Goal: Task Accomplishment & Management: Complete application form

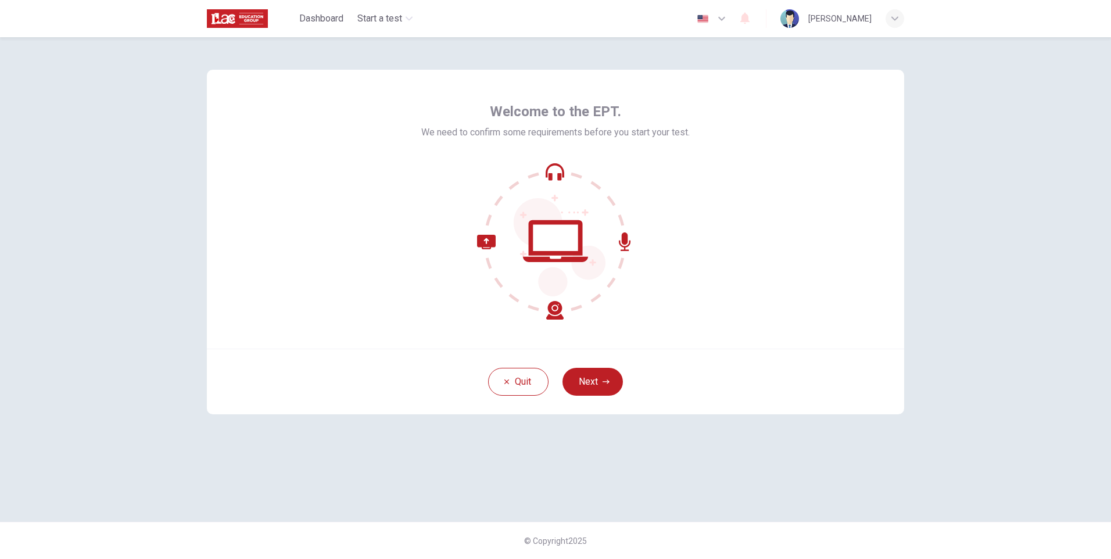
click at [555, 174] on icon at bounding box center [555, 241] width 157 height 157
click at [619, 245] on icon at bounding box center [555, 241] width 157 height 157
click at [563, 310] on icon at bounding box center [555, 241] width 157 height 157
click at [494, 225] on icon at bounding box center [555, 241] width 157 height 157
click at [683, 253] on div at bounding box center [555, 241] width 268 height 157
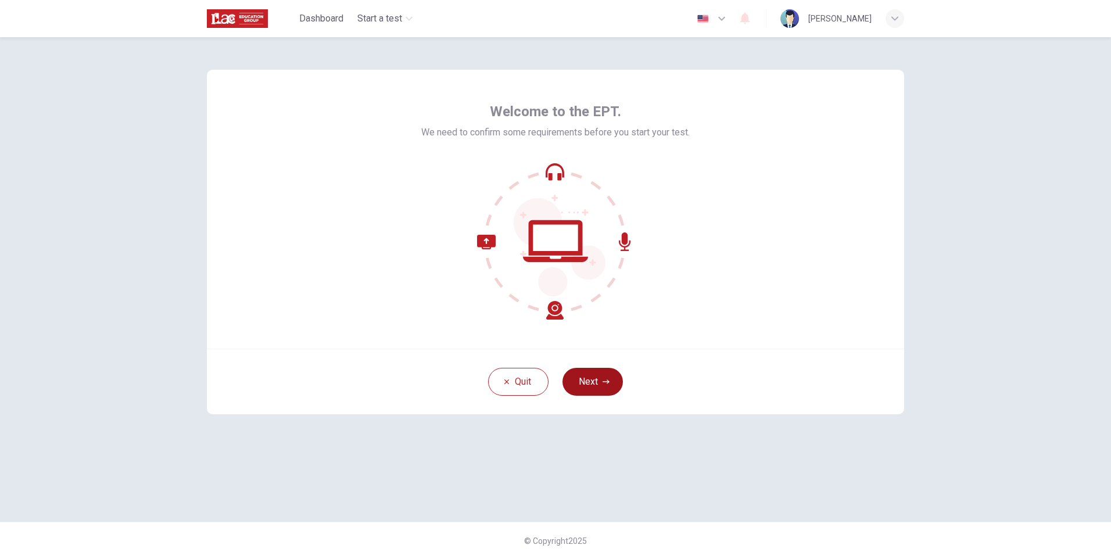
click at [601, 390] on button "Next" at bounding box center [592, 382] width 60 height 28
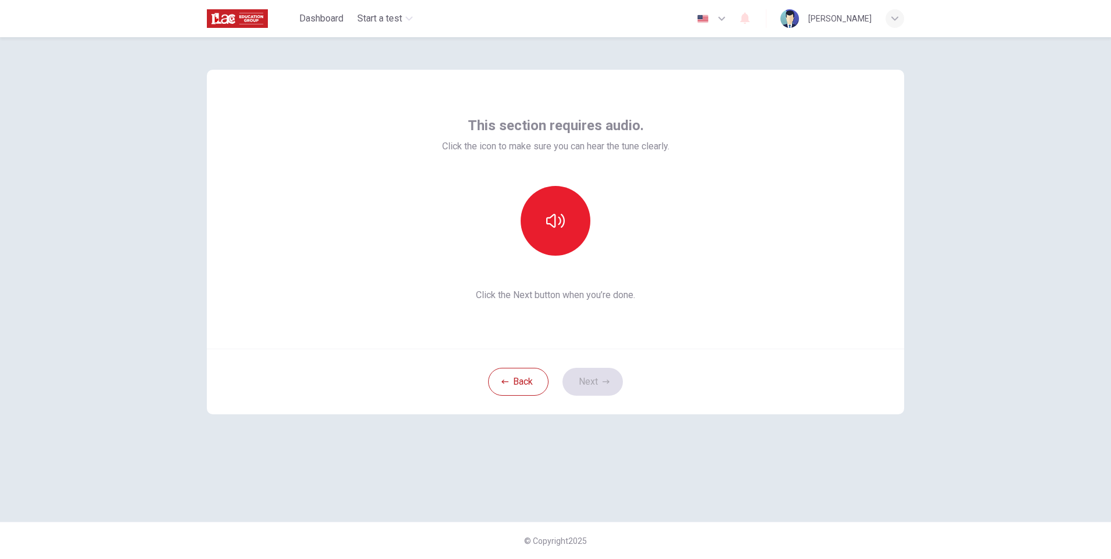
click at [808, 223] on div "This section requires audio. Click the icon to make sure you can hear the tune …" at bounding box center [555, 209] width 697 height 279
click at [813, 228] on div "This section requires audio. Click the icon to make sure you can hear the tune …" at bounding box center [555, 209] width 697 height 279
click at [780, 253] on div "This section requires audio. Click the icon to make sure you can hear the tune …" at bounding box center [555, 209] width 697 height 279
click at [930, 295] on div "This section requires audio. Click the icon to make sure you can hear the tune …" at bounding box center [555, 298] width 1111 height 522
click at [916, 360] on div "This section requires audio. Click the icon to make sure you can hear the tune …" at bounding box center [555, 279] width 734 height 485
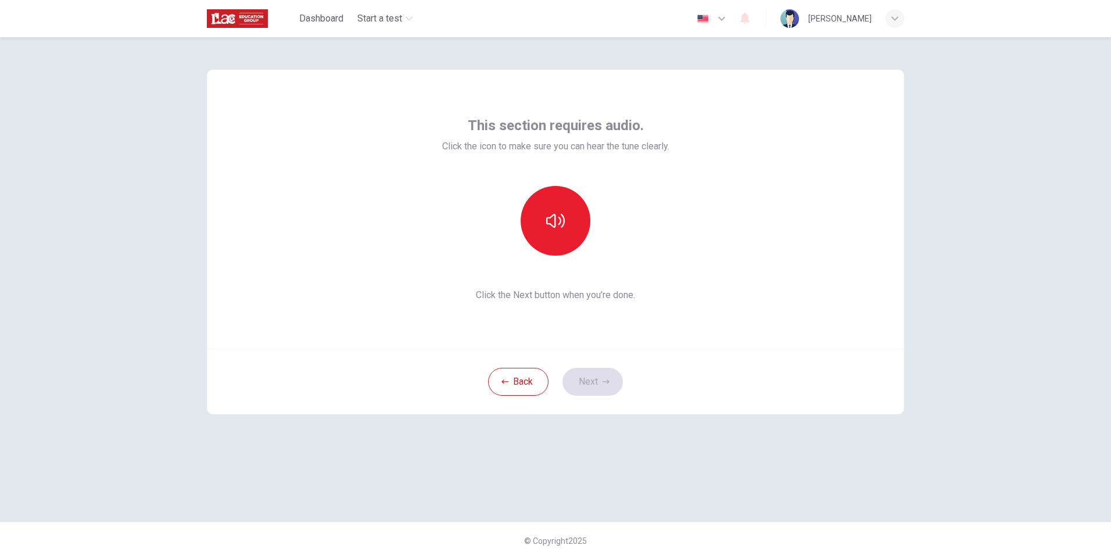
click at [910, 279] on div "This section requires audio. Click the icon to make sure you can hear the tune …" at bounding box center [555, 279] width 734 height 485
click at [548, 228] on icon "button" at bounding box center [555, 221] width 19 height 19
click at [576, 221] on button "button" at bounding box center [556, 221] width 70 height 70
click at [546, 228] on icon "button" at bounding box center [555, 221] width 19 height 19
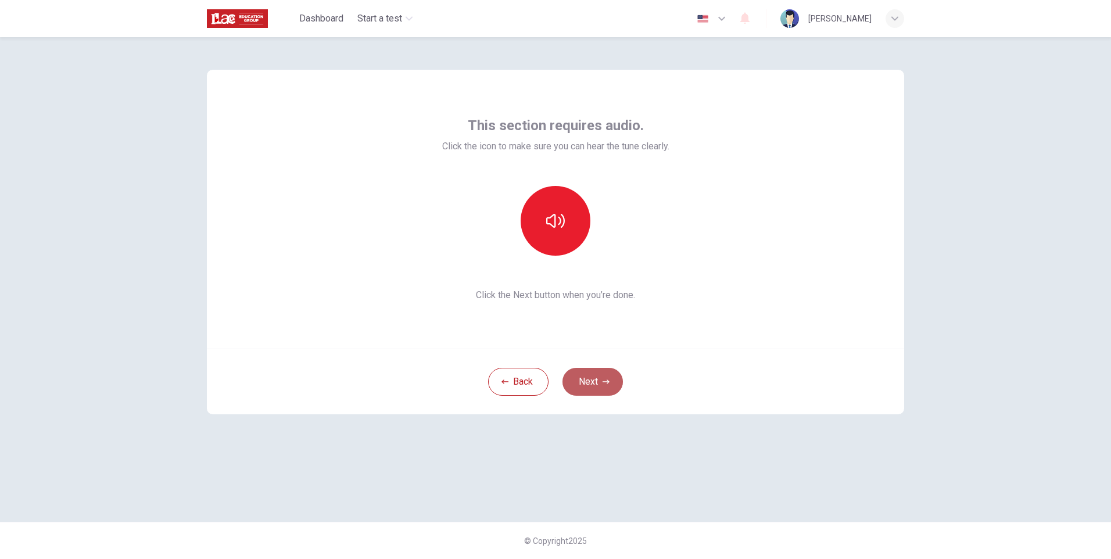
click at [606, 389] on button "Next" at bounding box center [592, 382] width 60 height 28
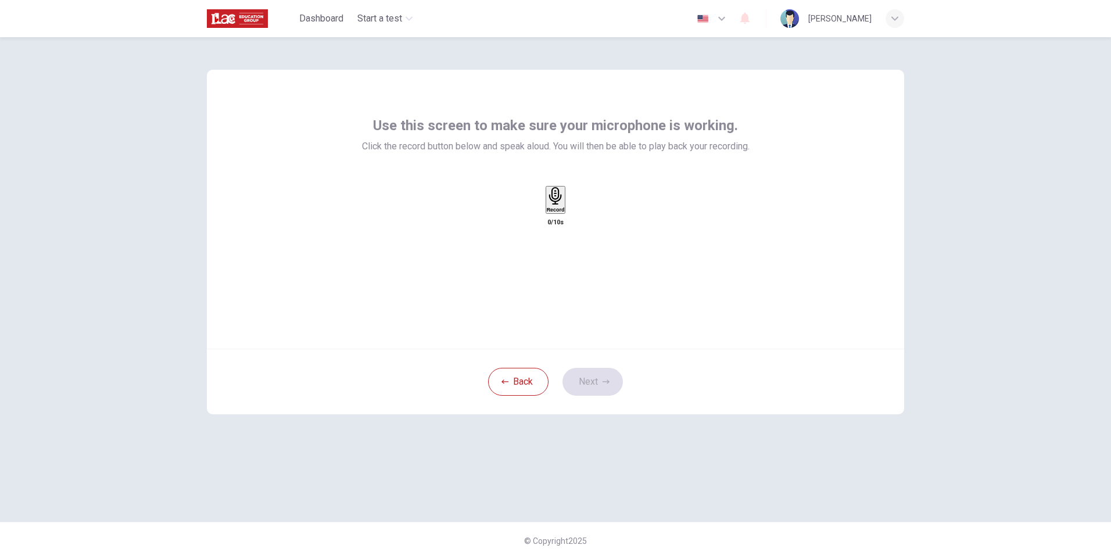
click at [547, 213] on h6 "Record" at bounding box center [556, 210] width 18 height 6
click at [578, 223] on icon "button" at bounding box center [574, 218] width 6 height 8
click at [971, 295] on div "Use this screen to make sure your microphone is working. Click the record butto…" at bounding box center [555, 298] width 1111 height 522
drag, startPoint x: 526, startPoint y: 144, endPoint x: 547, endPoint y: 145, distance: 21.0
click at [547, 145] on span "Click the record button below and speak aloud. You will then be able to play ba…" at bounding box center [556, 146] width 388 height 14
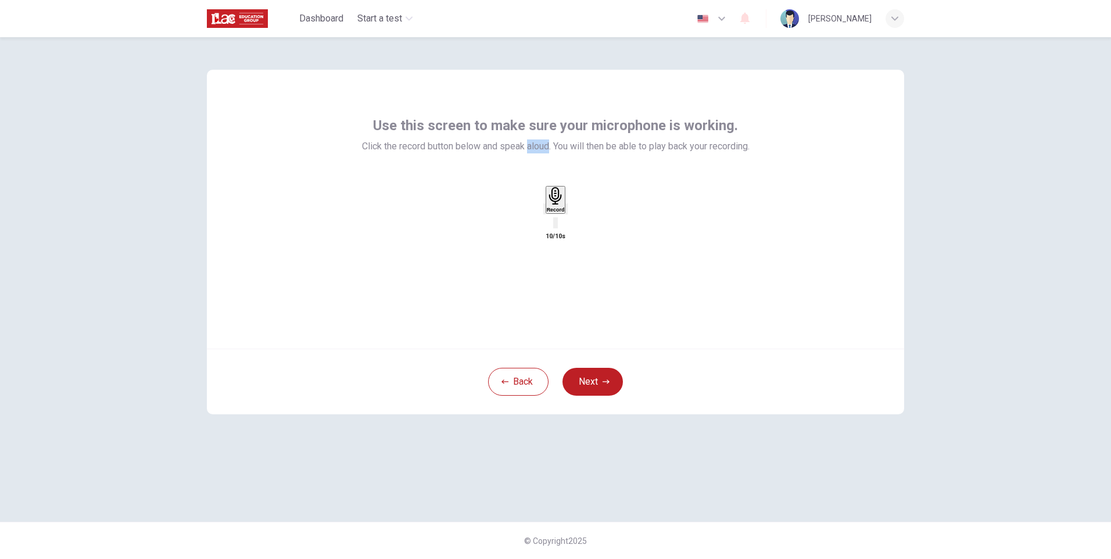
copy span "aloud"
click at [567, 213] on div "button" at bounding box center [567, 209] width 0 height 9
click at [791, 238] on div "Use this screen to make sure your microphone is working. Click the record butto…" at bounding box center [555, 209] width 697 height 279
click at [601, 386] on button "Next" at bounding box center [592, 382] width 60 height 28
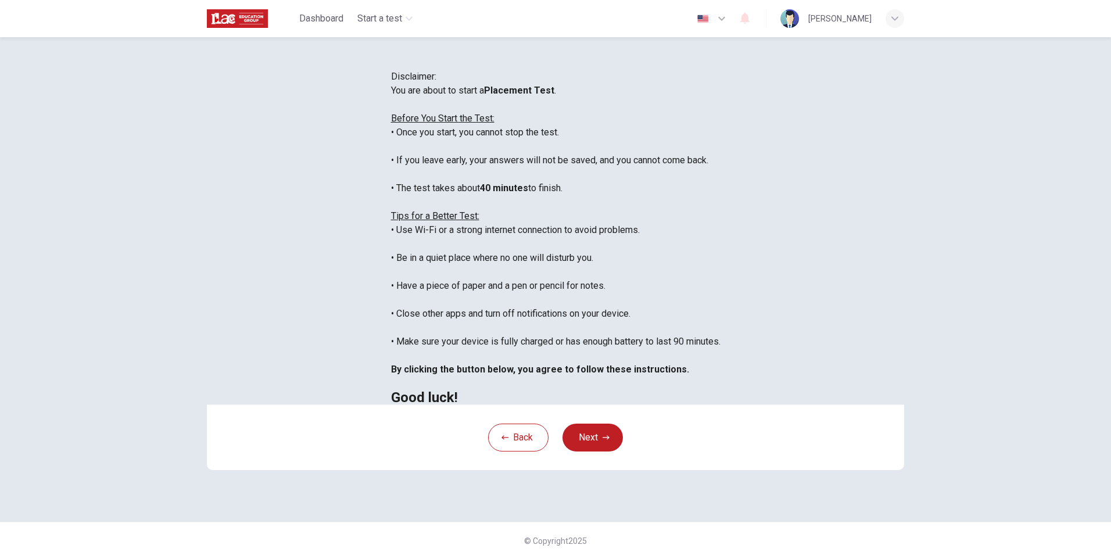
scroll to position [58, 0]
click at [720, 165] on div "Disclaimer: You are about to start a Placement Test . Before You Start the Test…" at bounding box center [555, 237] width 329 height 335
drag, startPoint x: 499, startPoint y: 31, endPoint x: 978, endPoint y: 150, distance: 493.4
click at [978, 150] on div "Disclaimer: You are about to start a Placement Test . Before You Start the Test…" at bounding box center [555, 298] width 1111 height 522
drag, startPoint x: 508, startPoint y: 55, endPoint x: 593, endPoint y: 58, distance: 85.5
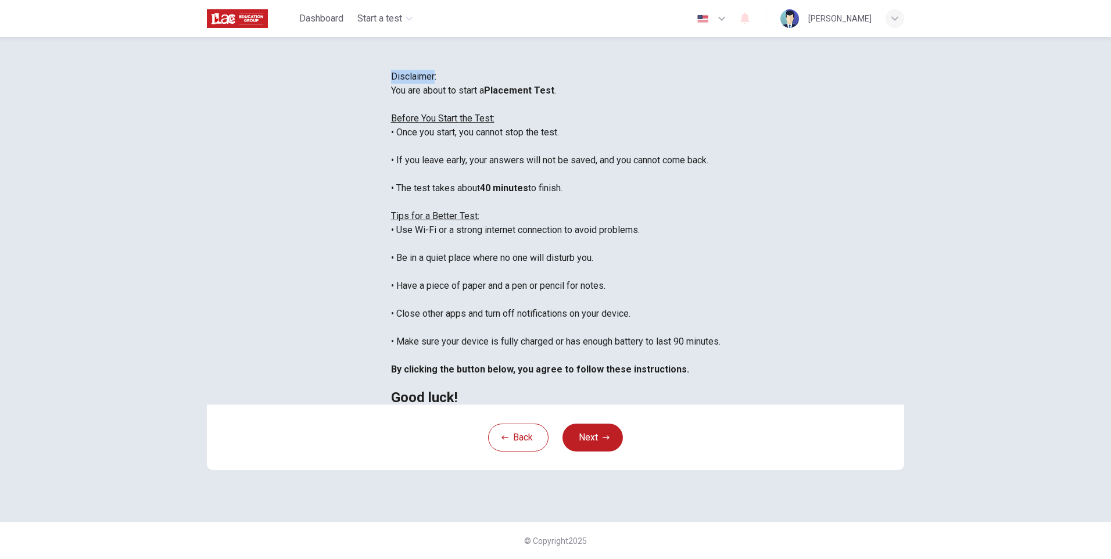
click at [436, 71] on span "Disclaimer:" at bounding box center [413, 76] width 45 height 11
copy span "Disclaimer"
drag, startPoint x: 342, startPoint y: 110, endPoint x: 378, endPoint y: 110, distance: 36.6
click at [391, 110] on div "You are about to start a Placement Test . Before You Start the Test: • Once you…" at bounding box center [555, 244] width 329 height 321
drag, startPoint x: 378, startPoint y: 110, endPoint x: 405, endPoint y: 119, distance: 27.9
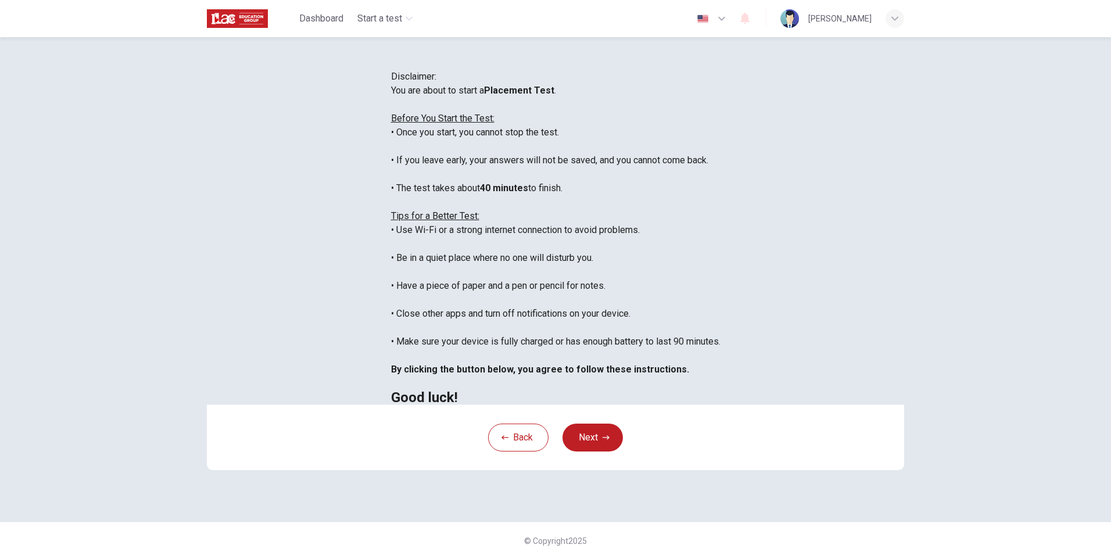
click at [405, 119] on div "You are about to start a Placement Test . Before You Start the Test: • Once you…" at bounding box center [555, 244] width 329 height 321
drag, startPoint x: 406, startPoint y: 110, endPoint x: 470, endPoint y: 111, distance: 64.5
click at [470, 111] on div "You are about to start a Placement Test . Before You Start the Test: • Once you…" at bounding box center [555, 244] width 329 height 321
copy b "Placement Test"
drag, startPoint x: 309, startPoint y: 110, endPoint x: 493, endPoint y: 115, distance: 184.3
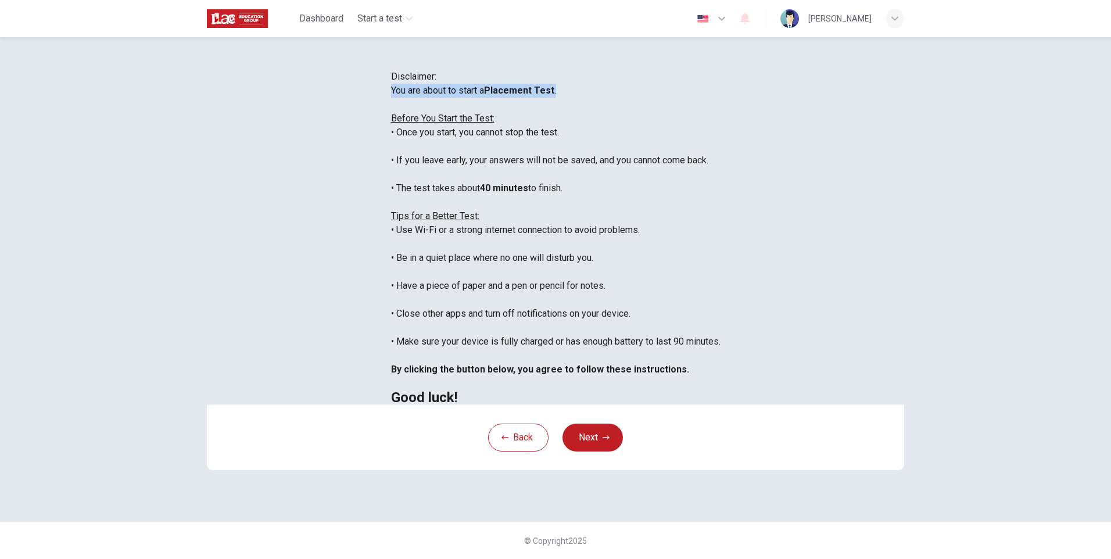
click at [493, 115] on div "You are about to start a Placement Test . Before You Start the Test: • Once you…" at bounding box center [555, 244] width 329 height 321
copy div "You are about to start a Placement Test ."
click at [391, 162] on div "You are about to start a Placement Test . Before You Start the Test: • Once you…" at bounding box center [555, 244] width 329 height 321
drag, startPoint x: 313, startPoint y: 153, endPoint x: 374, endPoint y: 157, distance: 61.1
click at [391, 157] on div "You are about to start a Placement Test . Before You Start the Test: • Once you…" at bounding box center [555, 244] width 329 height 321
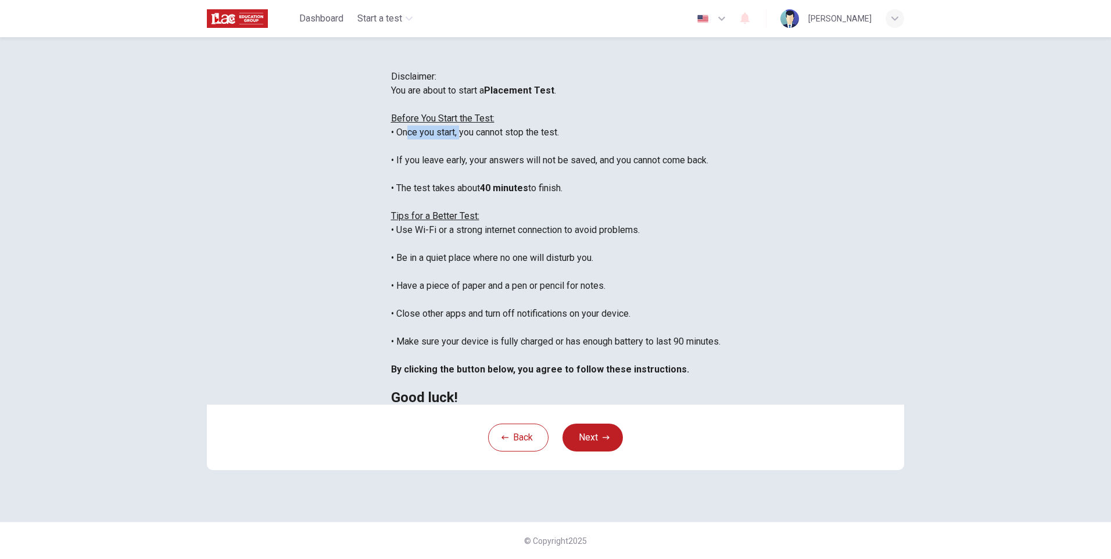
copy div "Once you start"
drag, startPoint x: 334, startPoint y: 180, endPoint x: 382, endPoint y: 180, distance: 47.6
click at [391, 180] on div "You are about to start a Placement Test . Before You Start the Test: • Once you…" at bounding box center [555, 244] width 329 height 321
copy div "leave early"
drag, startPoint x: 349, startPoint y: 208, endPoint x: 472, endPoint y: 212, distance: 122.7
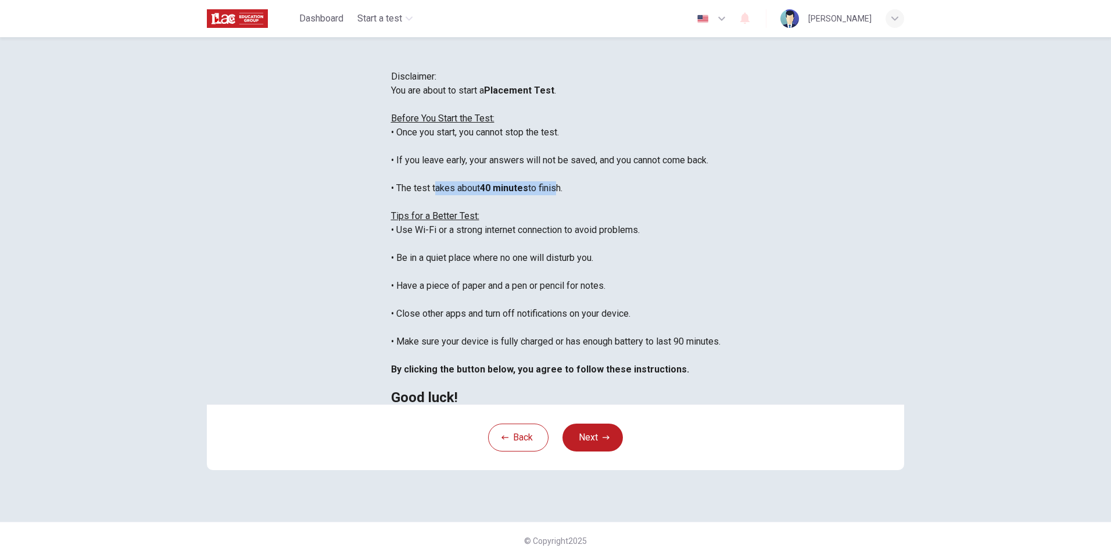
click at [472, 212] on div "You are about to start a Placement Test . Before You Start the Test: • Once you…" at bounding box center [555, 244] width 329 height 321
drag, startPoint x: 472, startPoint y: 212, endPoint x: 350, endPoint y: 213, distance: 121.4
click at [391, 213] on div "You are about to start a Placement Test . Before You Start the Test: • Once you…" at bounding box center [555, 244] width 329 height 321
drag, startPoint x: 314, startPoint y: 209, endPoint x: 486, endPoint y: 208, distance: 171.4
click at [486, 208] on div "You are about to start a Placement Test . Before You Start the Test: • Once you…" at bounding box center [555, 244] width 329 height 321
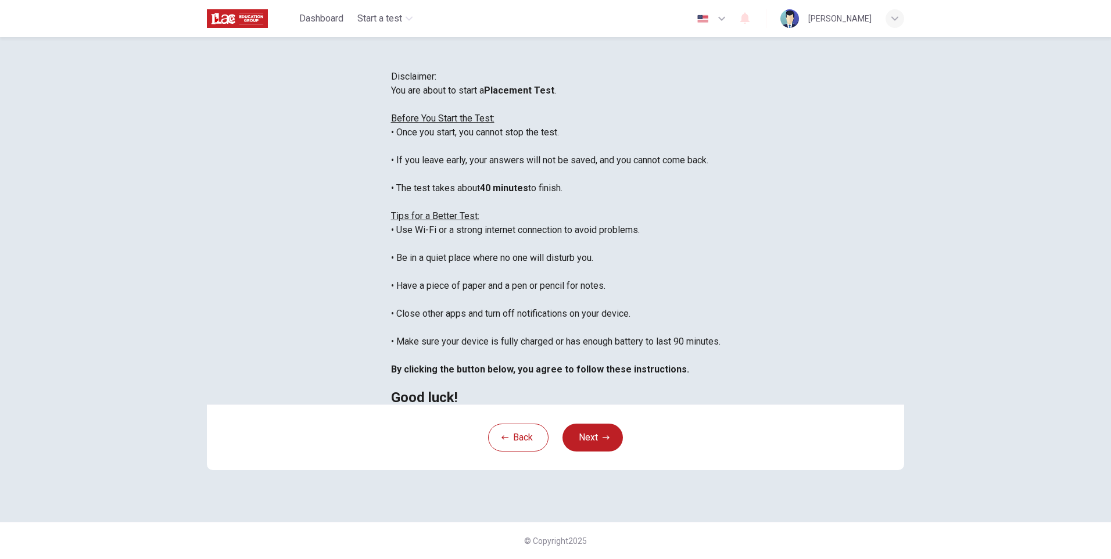
copy div "The test takes about 40 minutes to finish."
click at [402, 256] on div "You are about to start a Placement Test . Before You Start the Test: • Once you…" at bounding box center [555, 244] width 329 height 321
drag, startPoint x: 364, startPoint y: 253, endPoint x: 546, endPoint y: 245, distance: 182.7
click at [546, 245] on div "You are about to start a Placement Test . Before You Start the Test: • Once you…" at bounding box center [555, 244] width 329 height 321
drag, startPoint x: 546, startPoint y: 245, endPoint x: 486, endPoint y: 251, distance: 60.2
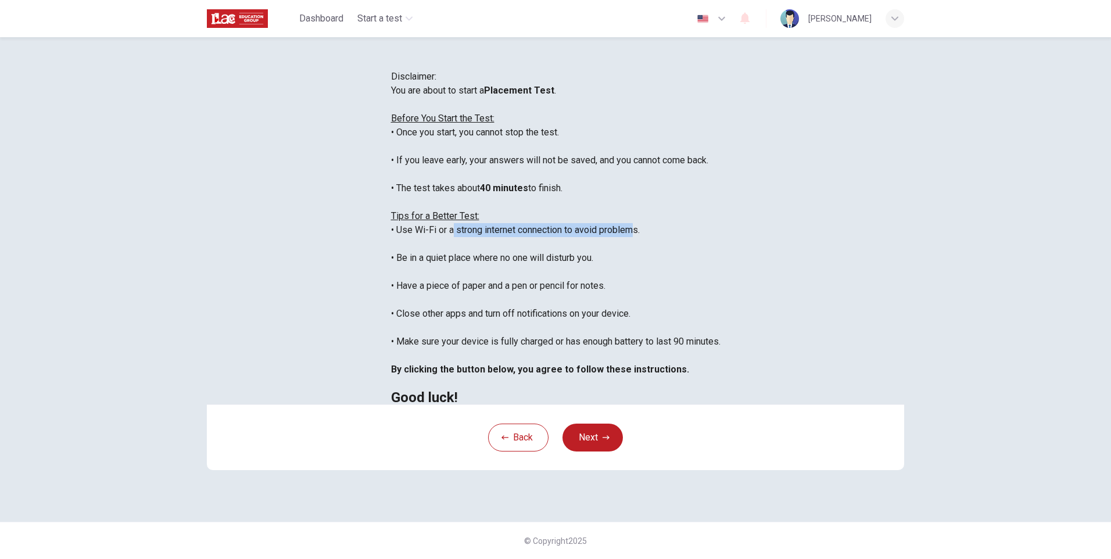
click at [486, 251] on div "You are about to start a Placement Test . Before You Start the Test: • Once you…" at bounding box center [555, 244] width 329 height 321
drag, startPoint x: 309, startPoint y: 234, endPoint x: 398, endPoint y: 237, distance: 88.9
click at [398, 237] on div "You are about to start a Placement Test . Before You Start the Test: • Once you…" at bounding box center [555, 244] width 329 height 321
copy u "Tips for a Better Test:"
click at [391, 244] on div "You are about to start a Placement Test . Before You Start the Test: • Once you…" at bounding box center [555, 244] width 329 height 321
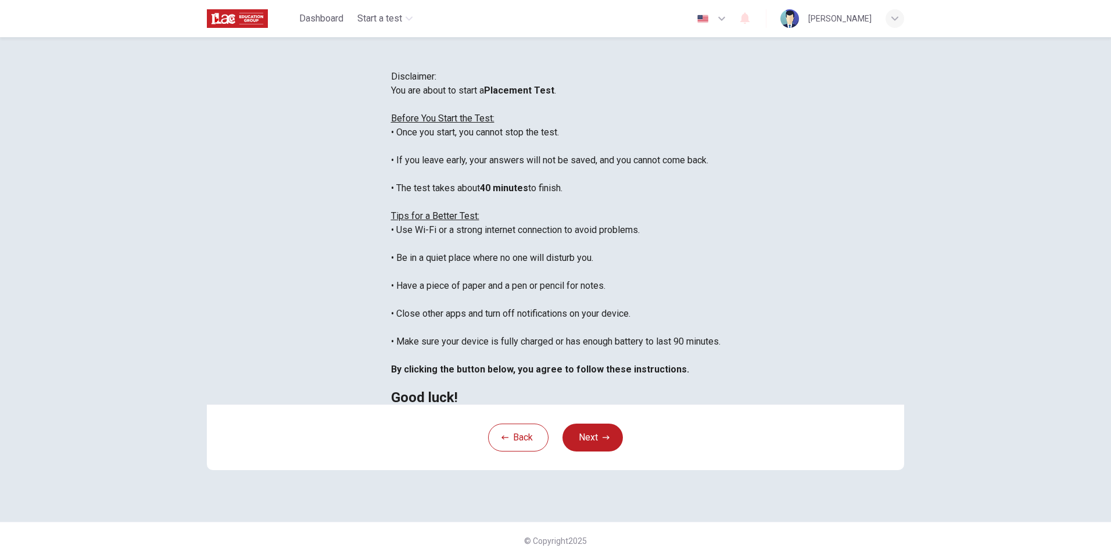
click at [391, 257] on div "You are about to start a Placement Test . Before You Start the Test: • Once you…" at bounding box center [555, 244] width 329 height 321
drag, startPoint x: 363, startPoint y: 277, endPoint x: 428, endPoint y: 273, distance: 65.2
click at [428, 273] on div "You are about to start a Placement Test . Before You Start the Test: • Once you…" at bounding box center [555, 244] width 329 height 321
click at [429, 276] on div "You are about to start a Placement Test . Before You Start the Test: • Once you…" at bounding box center [555, 244] width 329 height 321
click at [456, 309] on div "You are about to start a Placement Test . Before You Start the Test: • Once you…" at bounding box center [555, 244] width 329 height 321
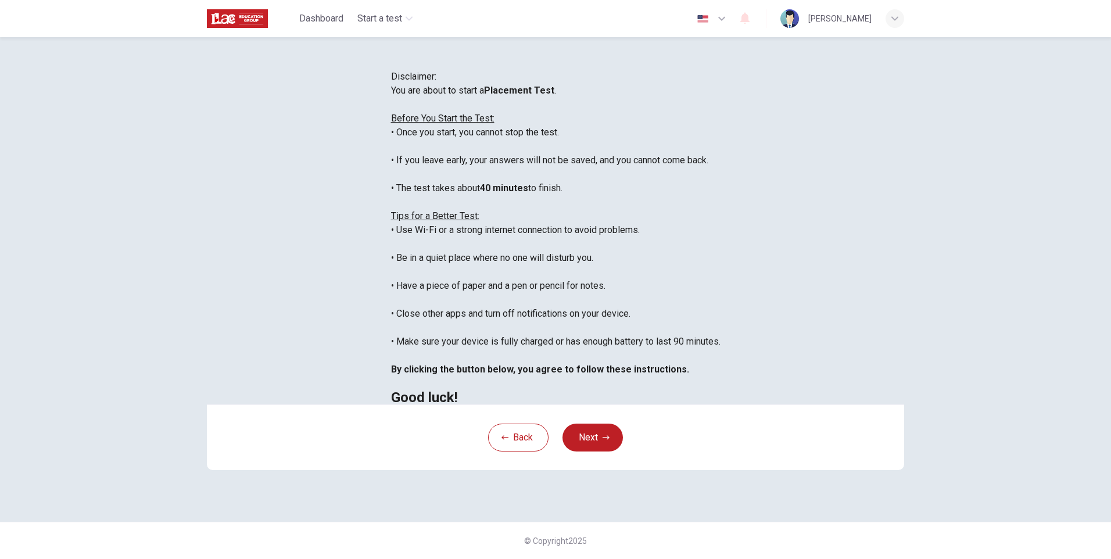
scroll to position [87, 0]
click at [553, 286] on div "You are about to start a Placement Test . Before You Start the Test: • Once you…" at bounding box center [555, 244] width 329 height 321
click at [542, 318] on div "You are about to start a Placement Test . Before You Start the Test: • Once you…" at bounding box center [555, 244] width 329 height 321
click at [687, 464] on div "Back Next" at bounding box center [555, 437] width 697 height 66
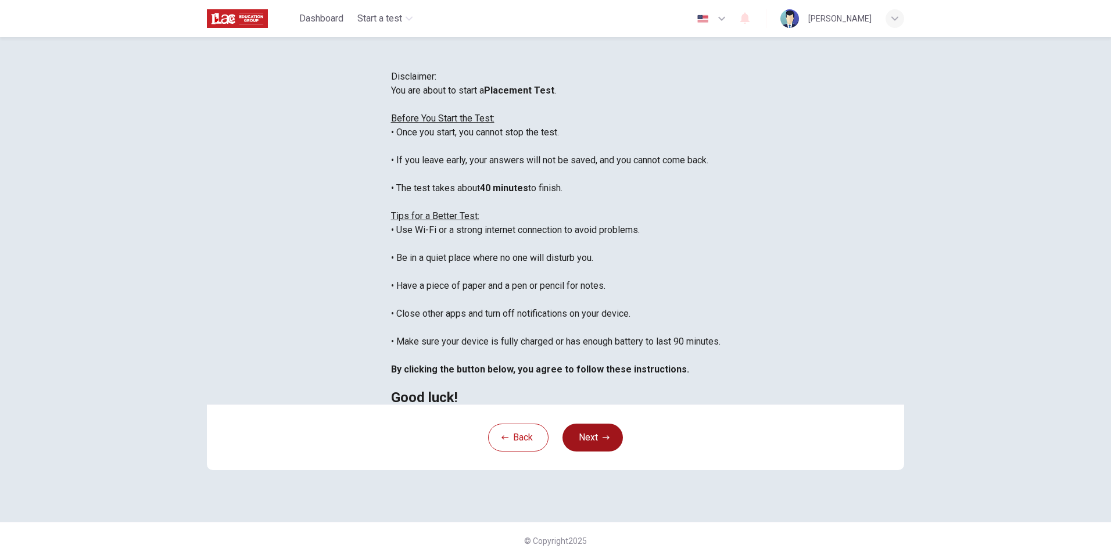
click at [592, 451] on button "Next" at bounding box center [592, 438] width 60 height 28
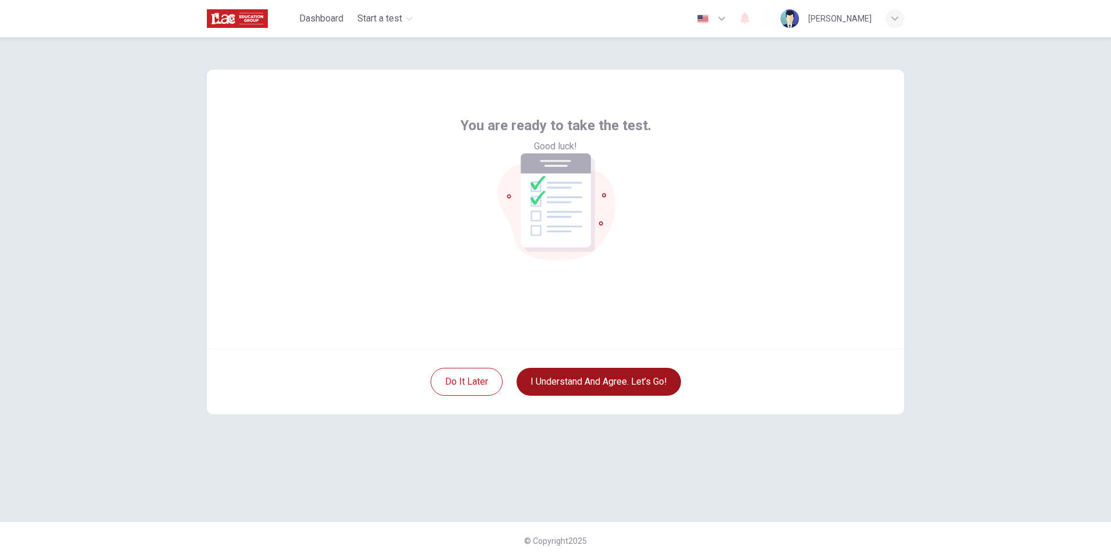
click at [607, 375] on button "I understand and agree. Let’s go!" at bounding box center [599, 382] width 164 height 28
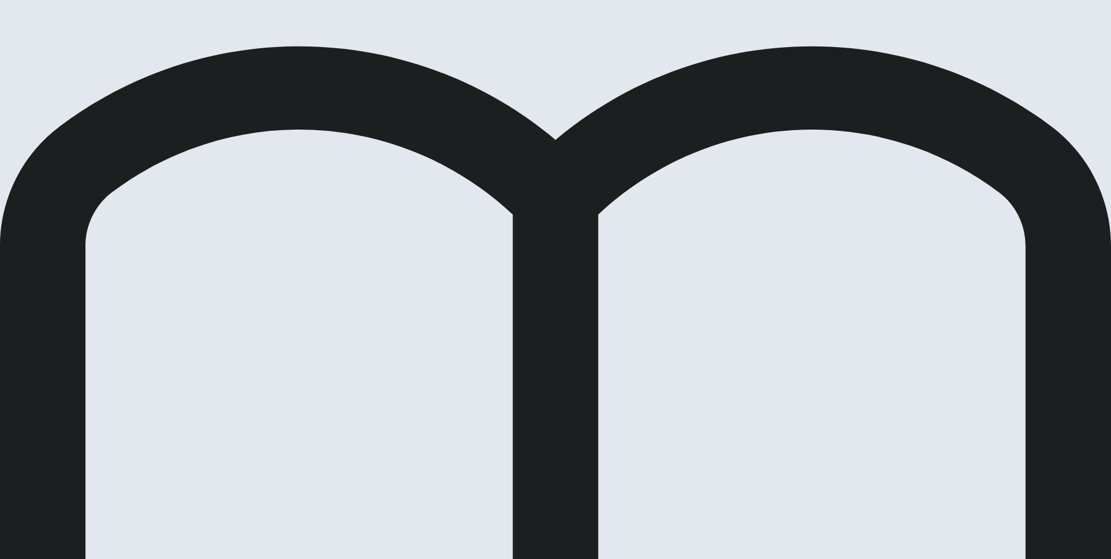
drag, startPoint x: 545, startPoint y: 169, endPoint x: 538, endPoint y: 163, distance: 9.1
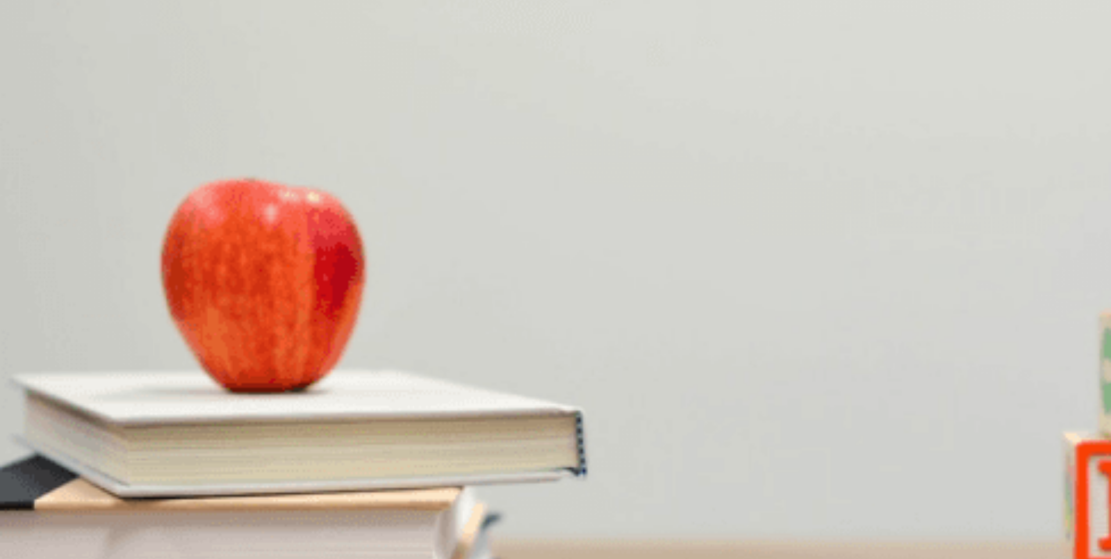
drag, startPoint x: 250, startPoint y: 164, endPoint x: 216, endPoint y: 171, distance: 34.9
drag, startPoint x: 253, startPoint y: 167, endPoint x: 218, endPoint y: 167, distance: 34.9
type input "14"
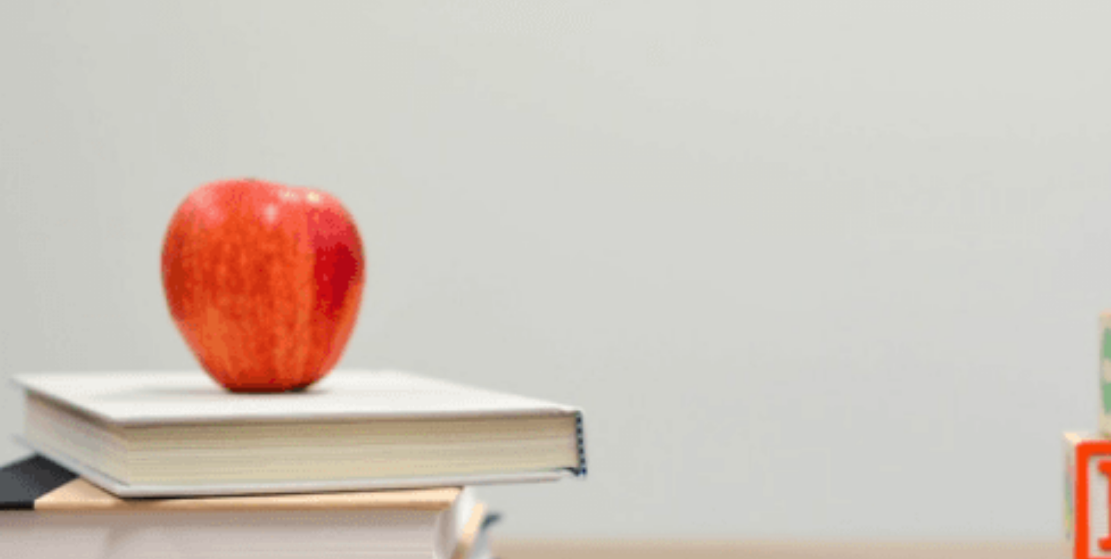
type input "0.9"
type input "14"
type input "1"
drag, startPoint x: 777, startPoint y: 46, endPoint x: 804, endPoint y: 46, distance: 27.3
click at [804, 46] on body "This site uses cookies, as explained in our Privacy Policy . If you agree to th…" at bounding box center [555, 279] width 1111 height 559
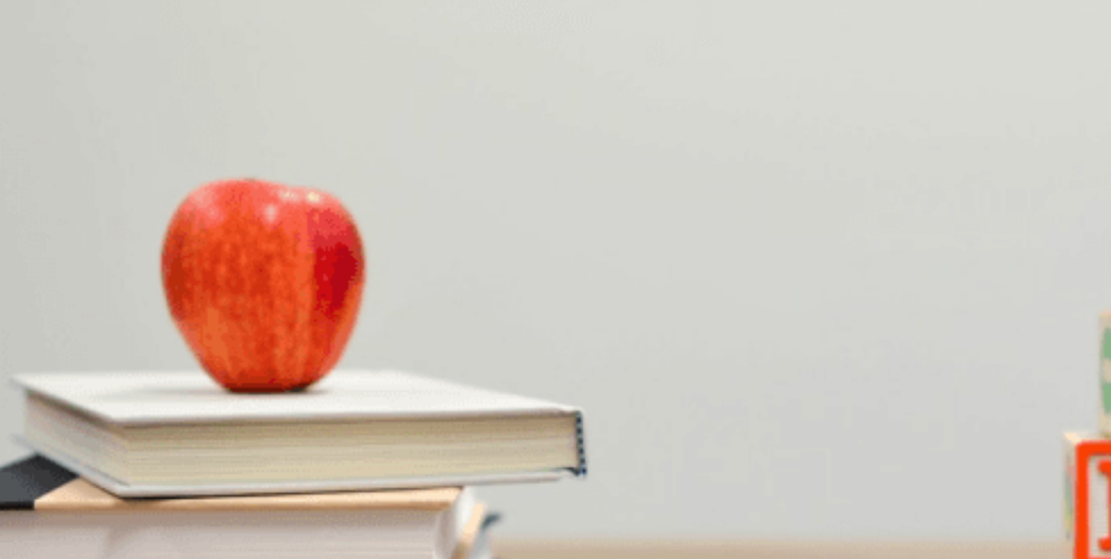
scroll to position [221, 0]
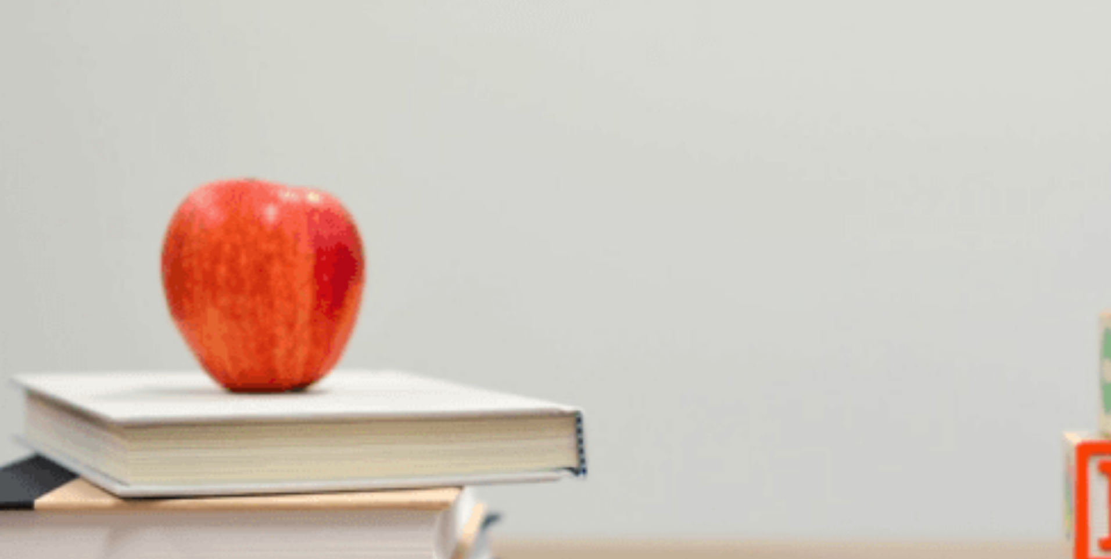
drag, startPoint x: 346, startPoint y: 164, endPoint x: 279, endPoint y: 164, distance: 67.4
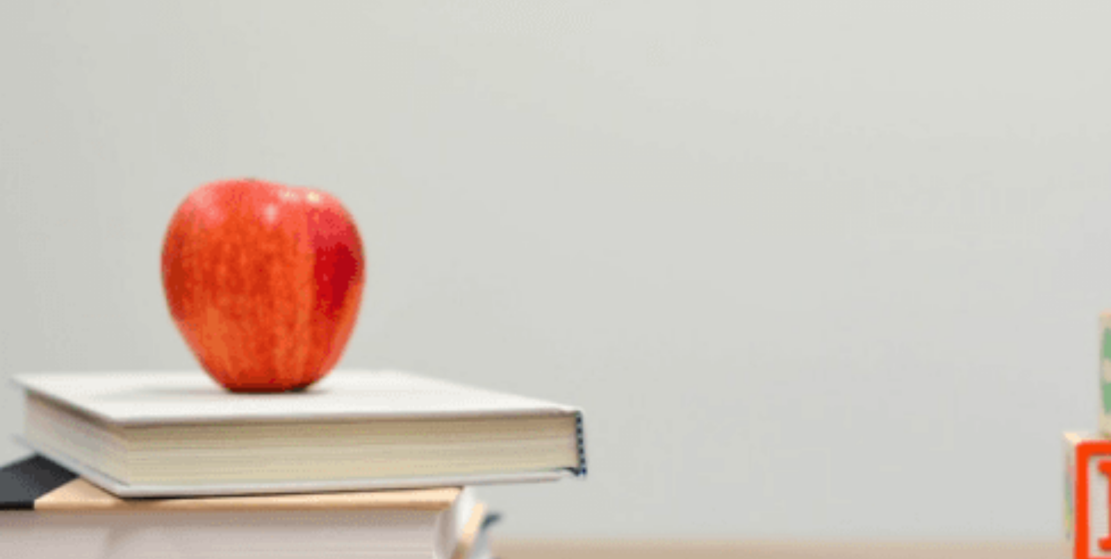
scroll to position [24, 0]
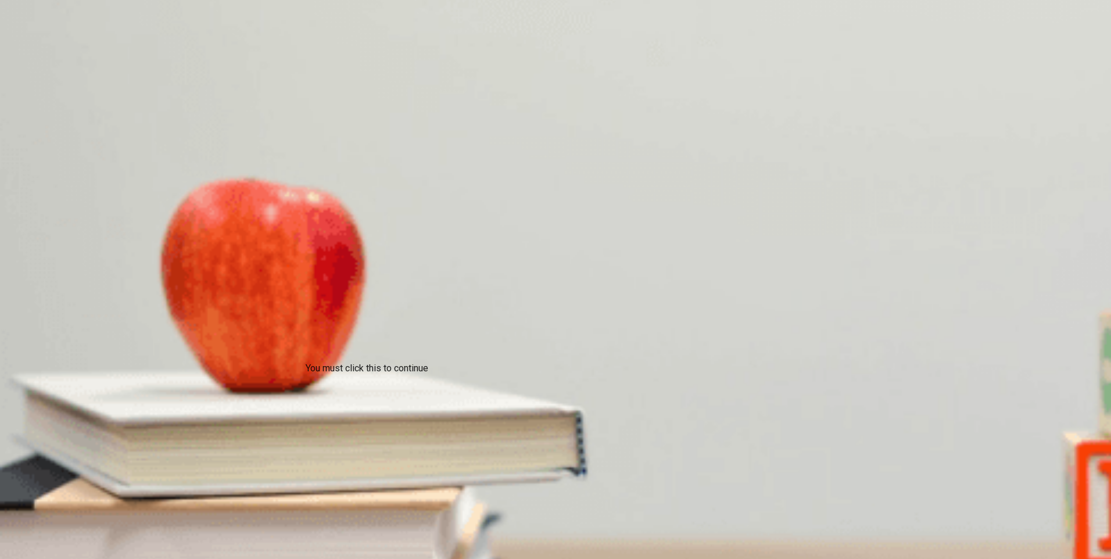
type input "0"
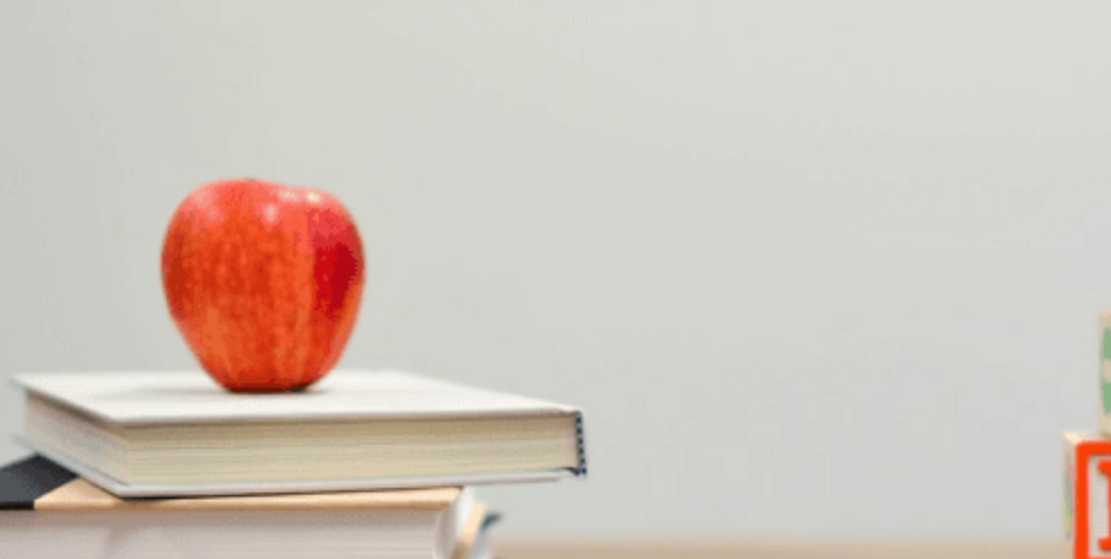
scroll to position [1070, 0]
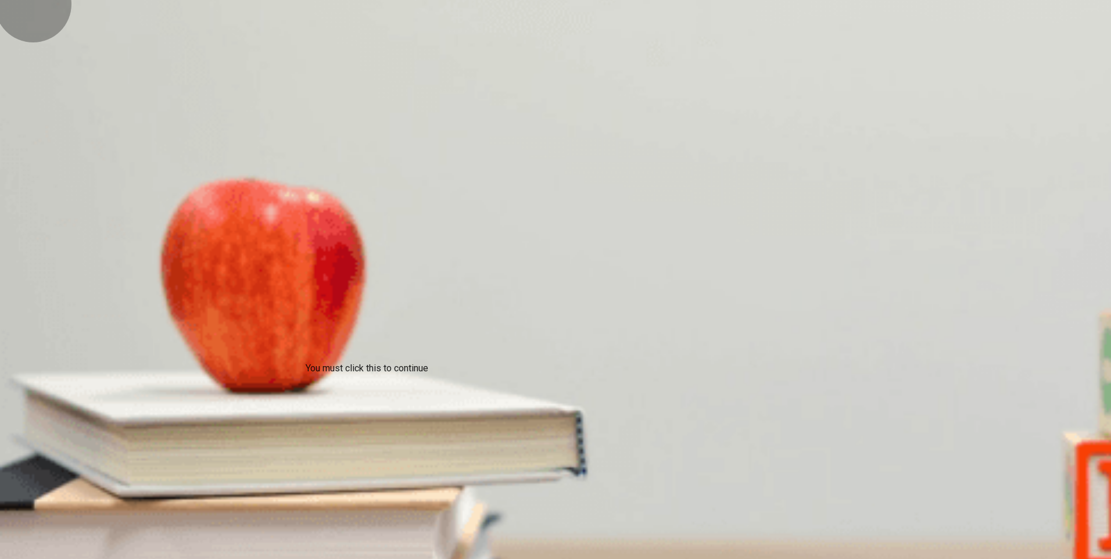
type input "0"
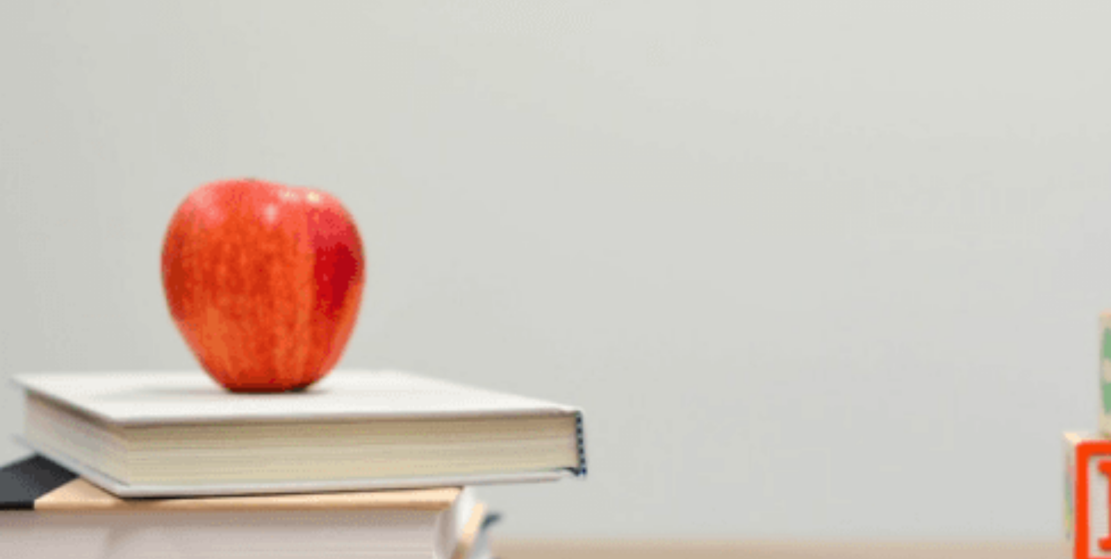
scroll to position [251, 0]
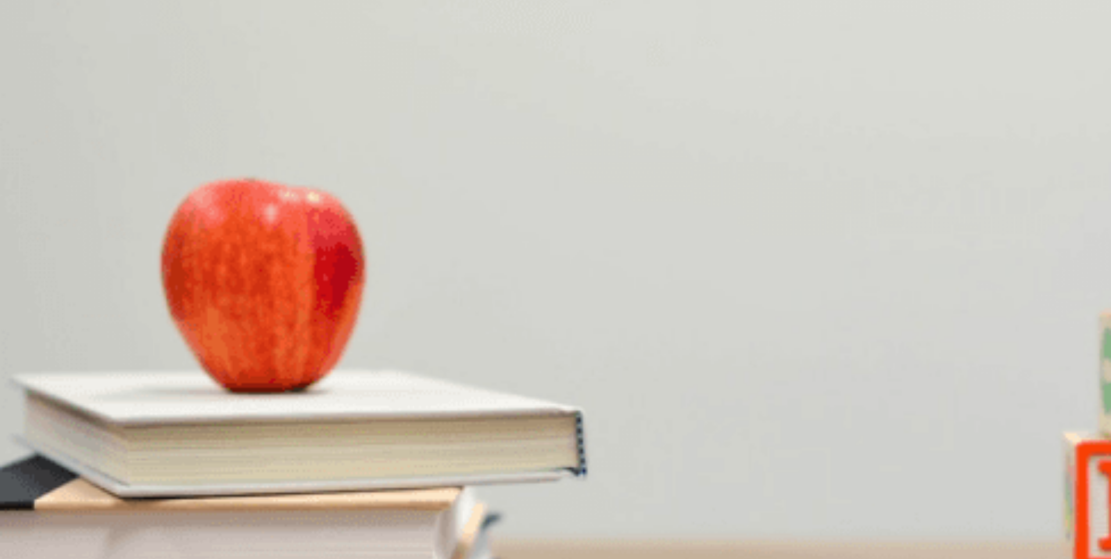
type input "0"
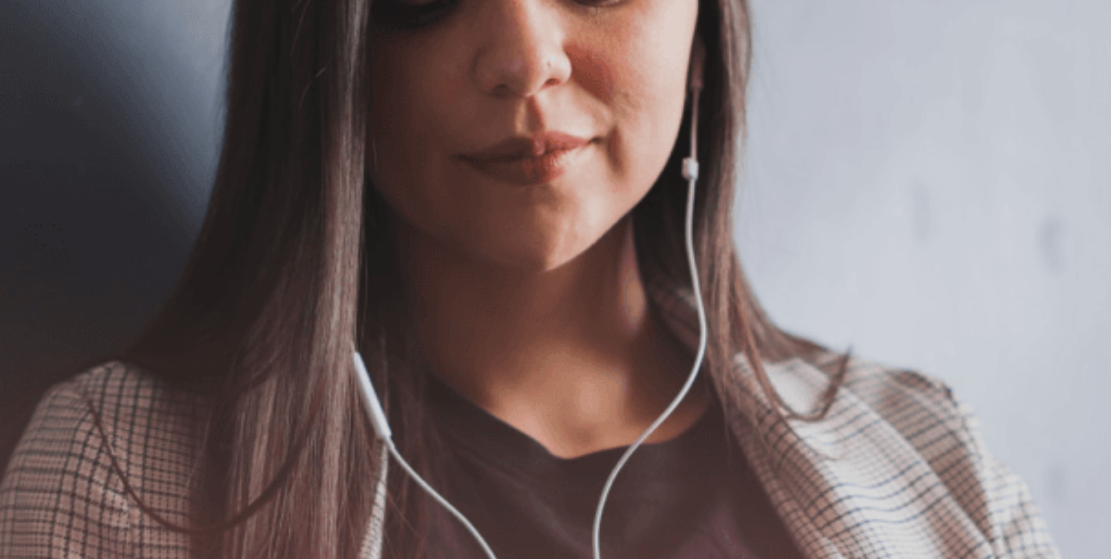
click at [793, 76] on img at bounding box center [555, 279] width 1111 height 559
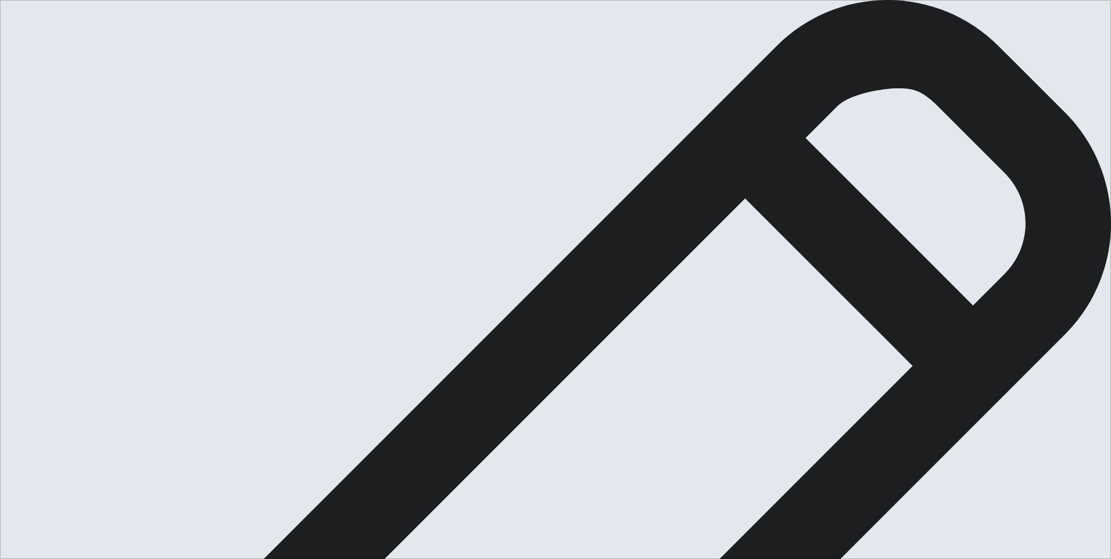
type textarea "i"
type textarea "I"
type textarea "F"
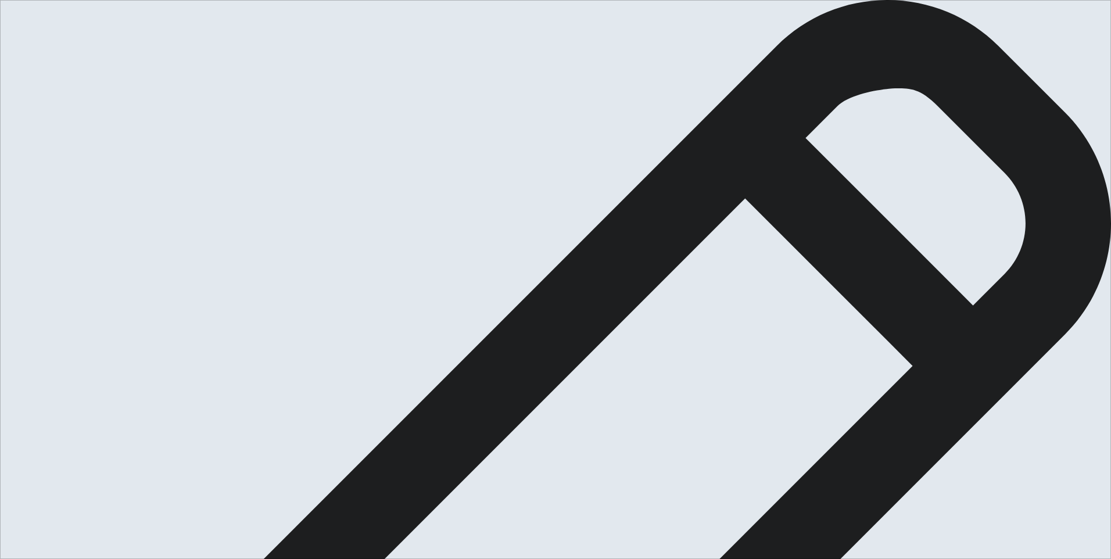
drag, startPoint x: 772, startPoint y: 112, endPoint x: 813, endPoint y: 115, distance: 42.0
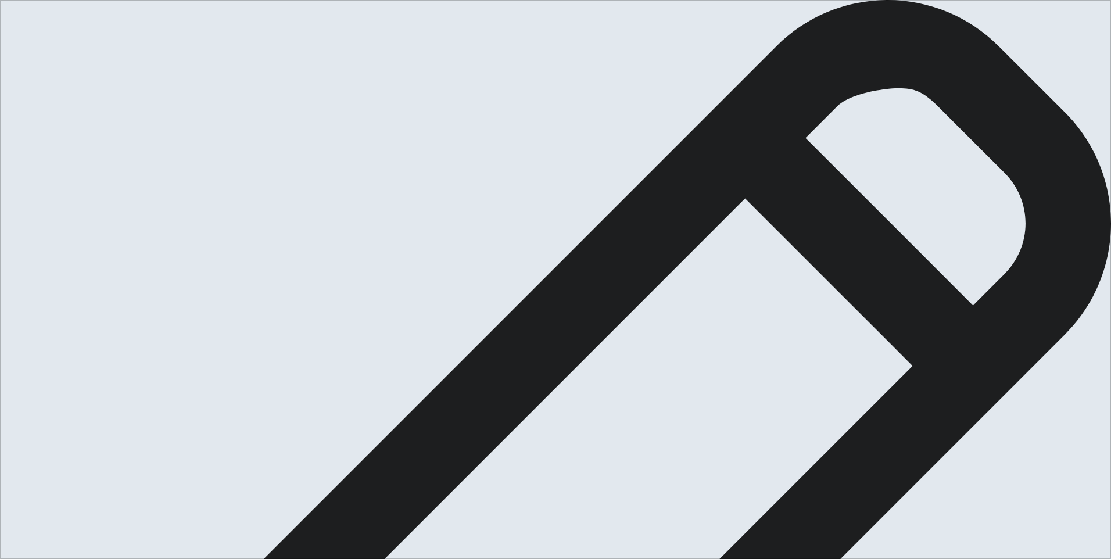
drag, startPoint x: 673, startPoint y: 131, endPoint x: 664, endPoint y: 131, distance: 8.7
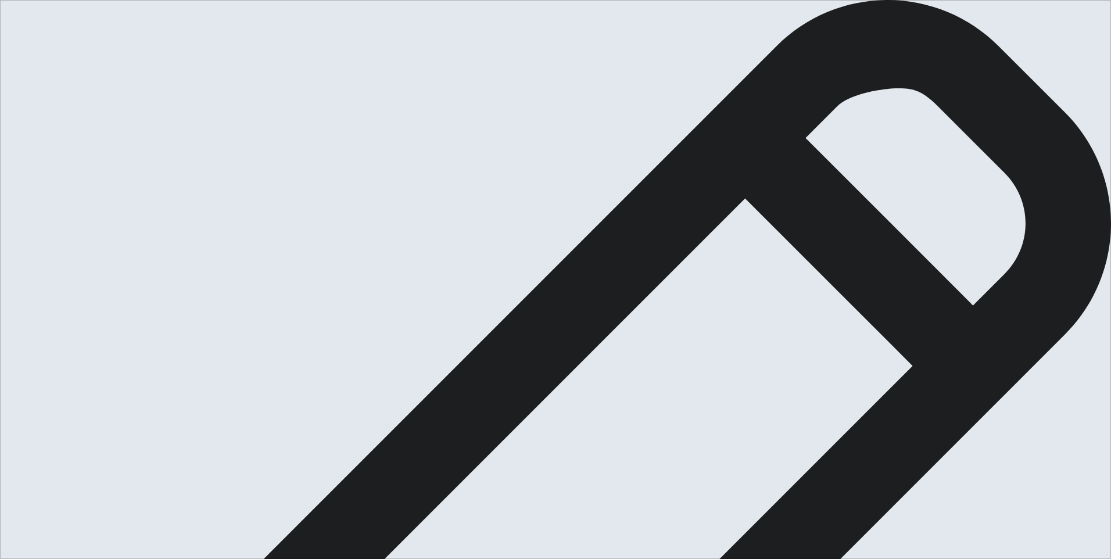
drag, startPoint x: 654, startPoint y: 132, endPoint x: 664, endPoint y: 129, distance: 9.7
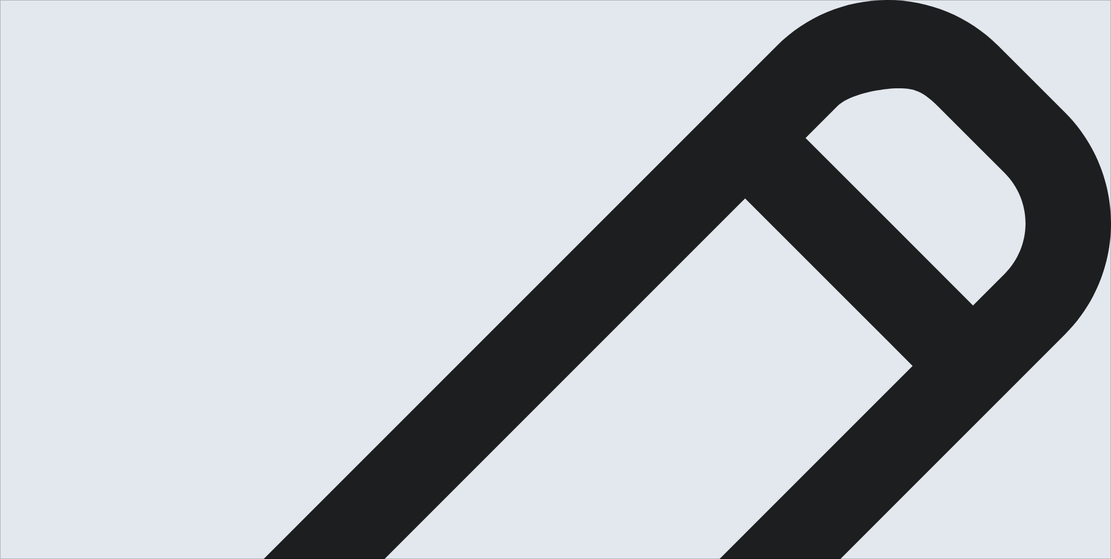
drag, startPoint x: 785, startPoint y: 202, endPoint x: 793, endPoint y: 200, distance: 8.3
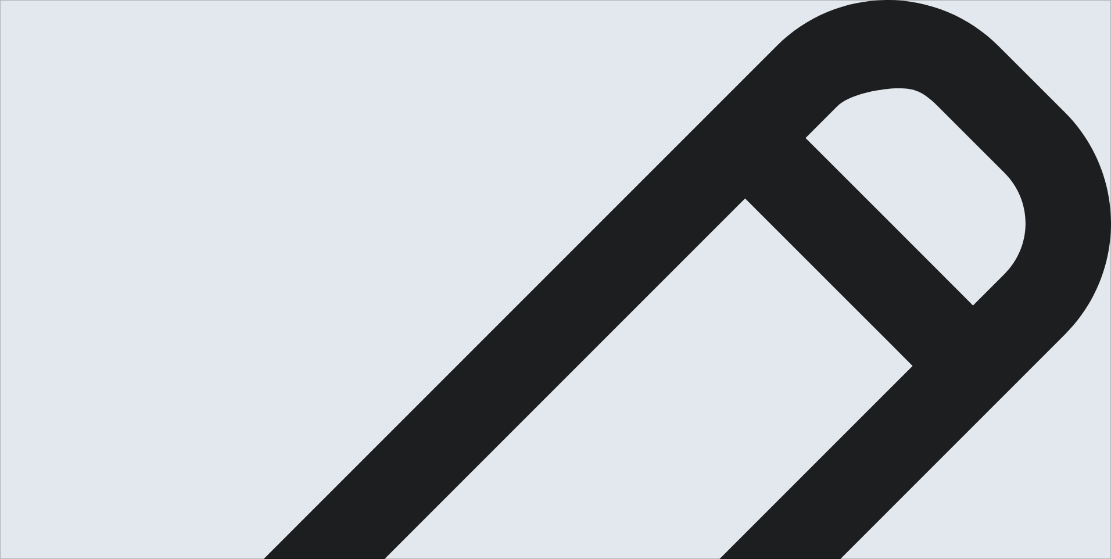
drag, startPoint x: 632, startPoint y: 212, endPoint x: 614, endPoint y: 210, distance: 18.0
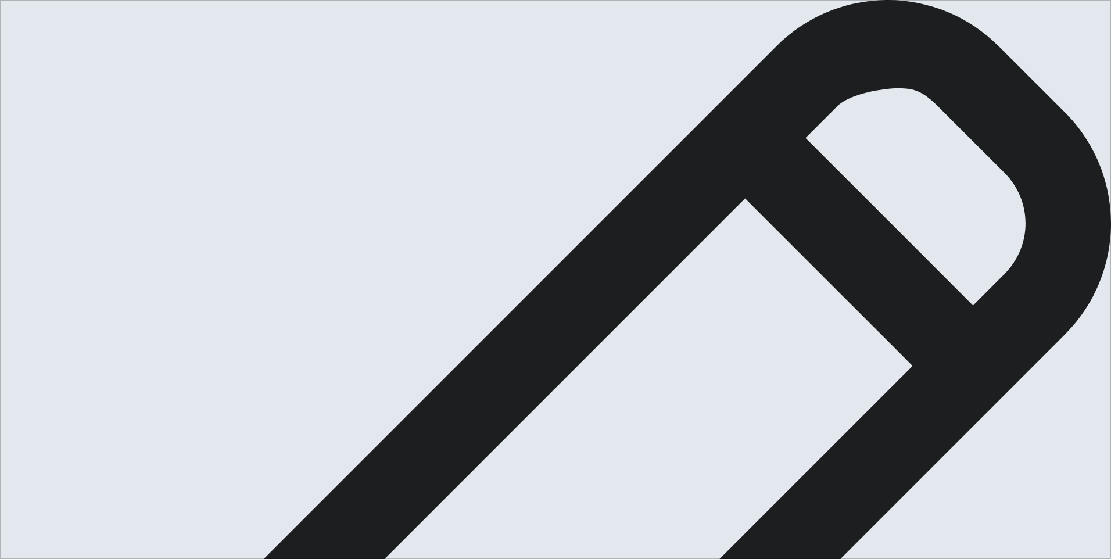
type textarea "I consider some events as important achievements. For me, when I finished colle…"
